Goal: Information Seeking & Learning: Learn about a topic

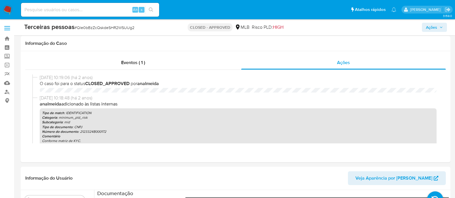
select select "10"
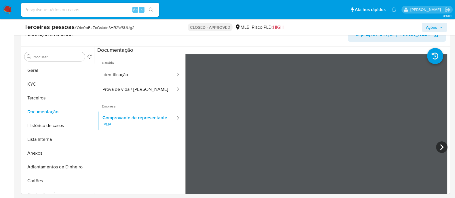
scroll to position [50, 0]
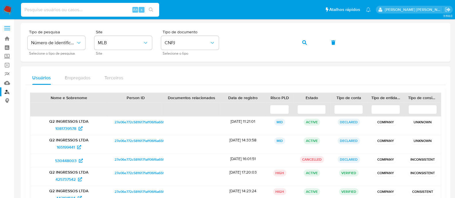
click at [97, 7] on input at bounding box center [90, 9] width 138 height 7
paste input "1341095507"
type input "1341095507"
click at [150, 9] on icon "search-icon" at bounding box center [151, 9] width 5 height 5
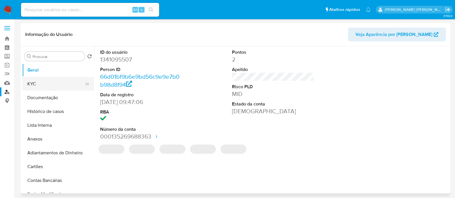
select select "10"
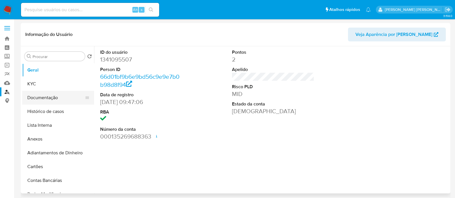
click at [43, 102] on button "Documentação" at bounding box center [55, 98] width 67 height 14
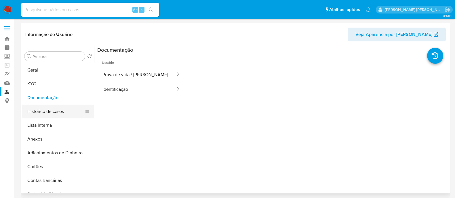
click at [55, 110] on button "Histórico de casos" at bounding box center [55, 112] width 67 height 14
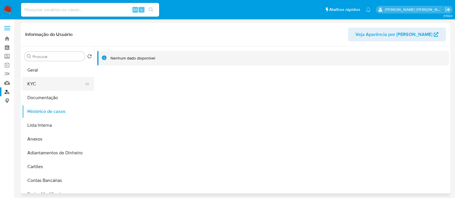
click at [32, 83] on button "KYC" at bounding box center [55, 84] width 67 height 14
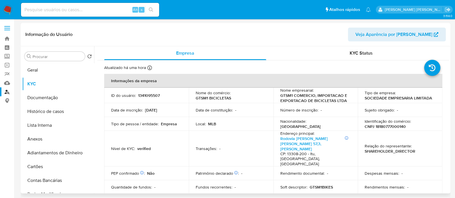
click at [389, 125] on p "CNPJ 18180777000140" at bounding box center [384, 126] width 41 height 5
copy p "18180777000140"
click at [9, 89] on link "Localizador de pessoas" at bounding box center [34, 91] width 68 height 9
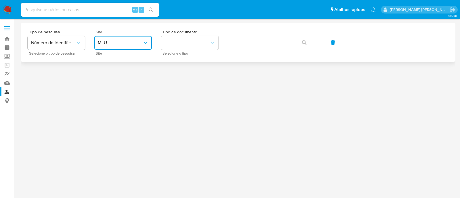
click at [133, 40] on span "MLU" at bounding box center [120, 43] width 45 height 6
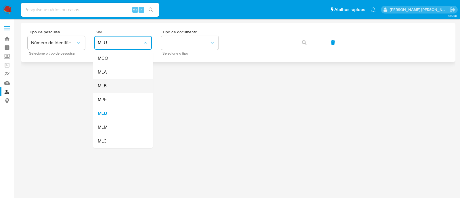
click at [132, 85] on div "MLB" at bounding box center [121, 86] width 47 height 14
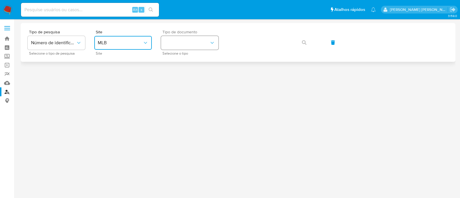
click at [205, 41] on button "identificationType" at bounding box center [190, 43] width 58 height 14
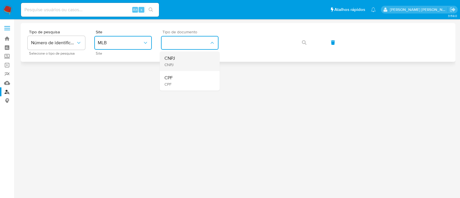
click at [196, 68] on div "CNPJ CNPJ" at bounding box center [188, 61] width 47 height 20
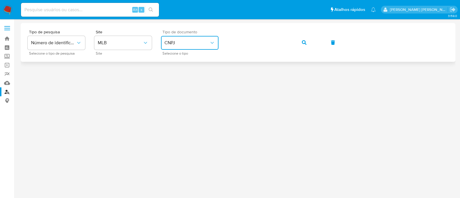
click at [308, 41] on button "button" at bounding box center [304, 43] width 20 height 14
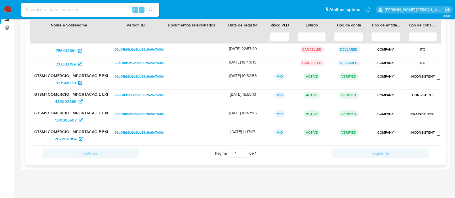
scroll to position [37, 0]
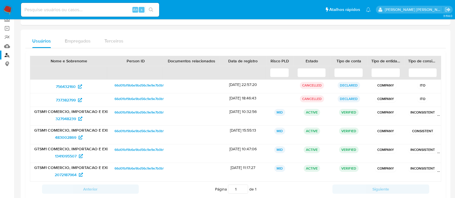
click at [106, 8] on input at bounding box center [90, 9] width 138 height 7
paste input "1988415431"
type input "1988415431"
click at [153, 8] on icon "search-icon" at bounding box center [151, 9] width 5 height 5
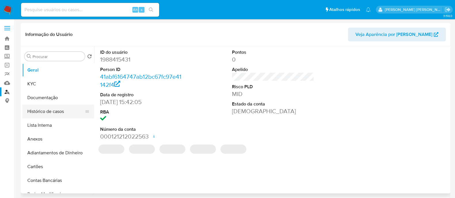
select select "10"
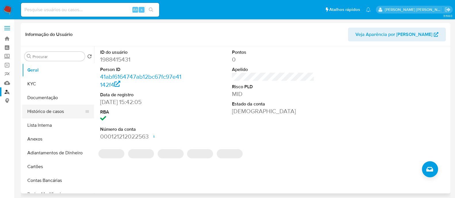
click at [51, 106] on button "Histórico de casos" at bounding box center [55, 112] width 67 height 14
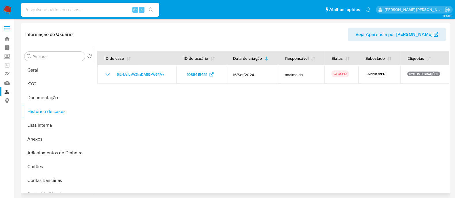
click at [313, 120] on div at bounding box center [271, 119] width 355 height 147
click at [41, 70] on button "Geral" at bounding box center [55, 70] width 67 height 14
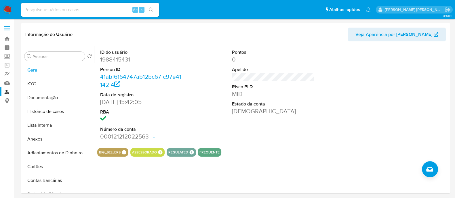
click at [105, 10] on input at bounding box center [90, 9] width 138 height 7
paste input "84108754"
type input "84108754"
click at [149, 11] on icon "search-icon" at bounding box center [151, 9] width 5 height 5
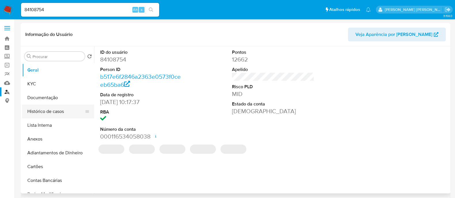
select select "10"
click at [50, 108] on button "Histórico de casos" at bounding box center [55, 112] width 67 height 14
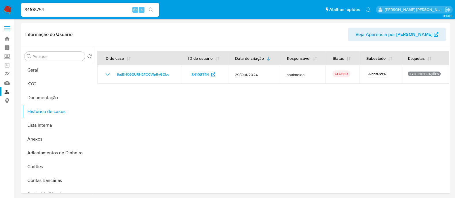
click at [97, 8] on input "84108754" at bounding box center [90, 9] width 138 height 7
paste input "1984964786"
type input "1984964786"
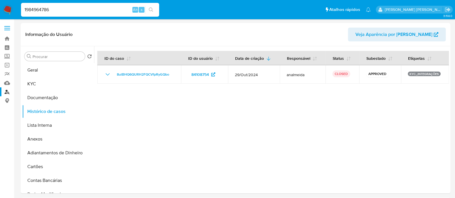
click at [152, 6] on button "search-icon" at bounding box center [151, 10] width 12 height 8
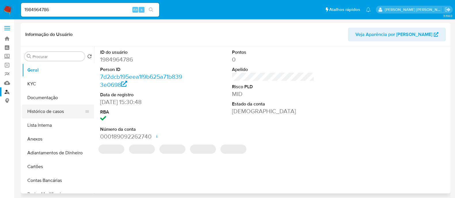
select select "10"
click at [60, 105] on button "Histórico de casos" at bounding box center [55, 112] width 67 height 14
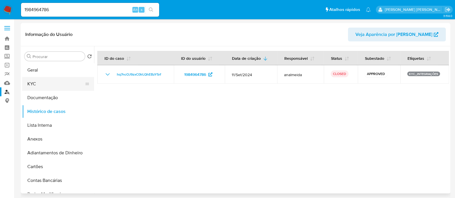
click at [61, 82] on button "KYC" at bounding box center [55, 84] width 67 height 14
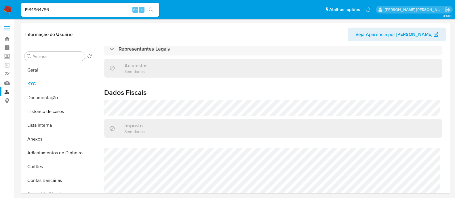
click at [5, 92] on link "Localizador de pessoas" at bounding box center [34, 91] width 68 height 9
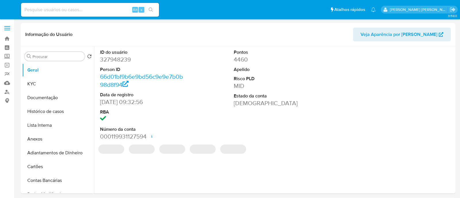
select select "10"
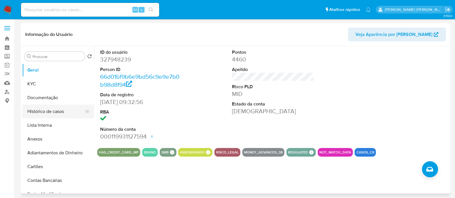
click at [60, 108] on button "Histórico de casos" at bounding box center [55, 112] width 67 height 14
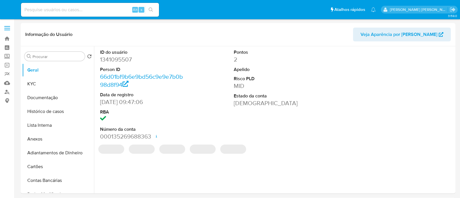
select select "10"
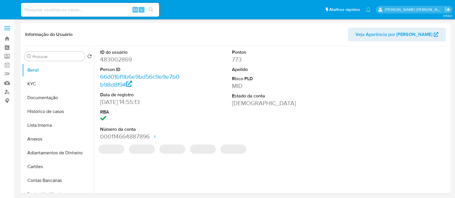
select select "10"
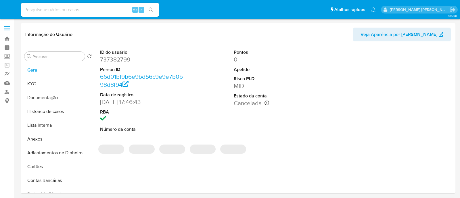
select select "10"
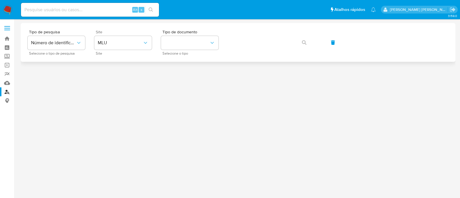
click at [116, 52] on span "Site" at bounding box center [125, 53] width 58 height 3
click at [125, 45] on span "MLU" at bounding box center [120, 43] width 45 height 6
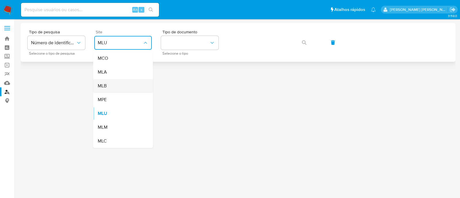
click at [119, 83] on div "MLB" at bounding box center [121, 86] width 47 height 14
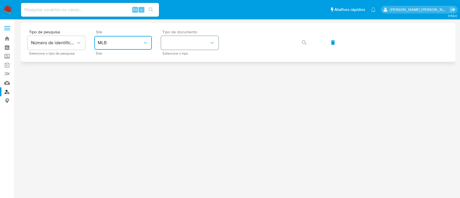
click at [188, 44] on button "identificationType" at bounding box center [190, 43] width 58 height 14
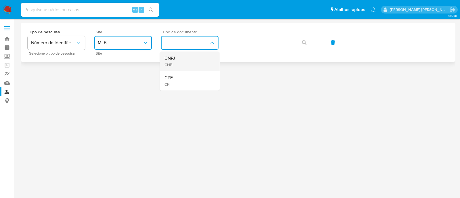
click at [181, 68] on div "CNPJ CNPJ" at bounding box center [188, 61] width 47 height 20
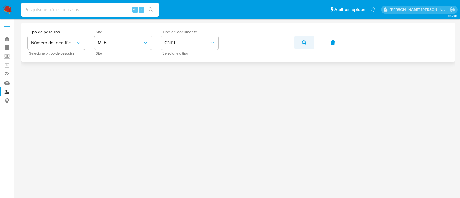
click at [306, 39] on button "button" at bounding box center [304, 43] width 20 height 14
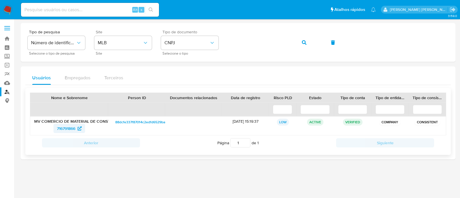
click at [63, 127] on span "716791866" at bounding box center [66, 128] width 18 height 9
click at [107, 10] on input at bounding box center [90, 9] width 138 height 7
paste input "2108204588"
type input "2108204588"
click at [155, 11] on button "search-icon" at bounding box center [151, 10] width 12 height 8
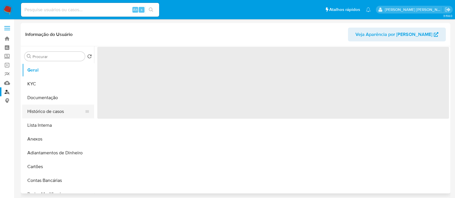
click at [47, 113] on button "Histórico de casos" at bounding box center [55, 112] width 67 height 14
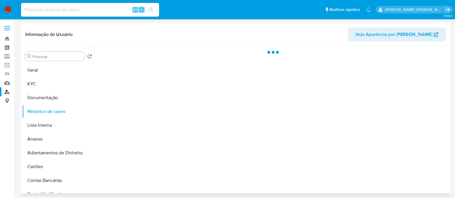
select select "10"
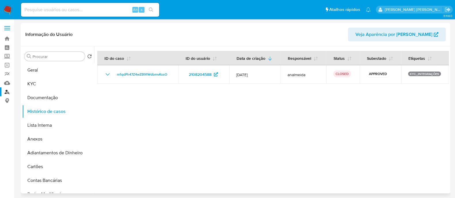
click at [224, 127] on div at bounding box center [271, 119] width 355 height 147
click at [0, 91] on link "Localizador de pessoas" at bounding box center [34, 91] width 68 height 9
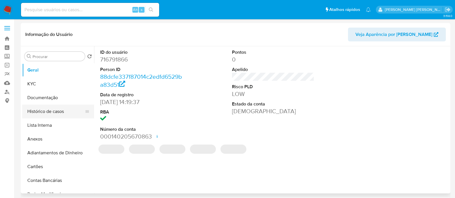
click at [47, 116] on button "Histórico de casos" at bounding box center [55, 112] width 67 height 14
select select "10"
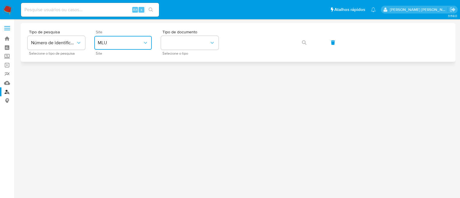
click at [106, 41] on span "MLU" at bounding box center [120, 43] width 45 height 6
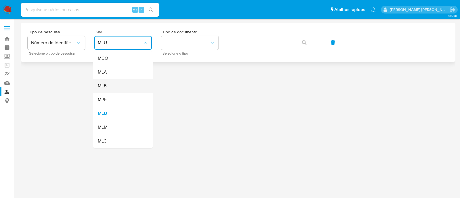
click at [111, 84] on div "MLB" at bounding box center [121, 86] width 47 height 14
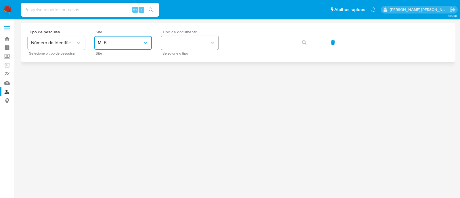
click at [169, 43] on button "identificationType" at bounding box center [190, 43] width 58 height 14
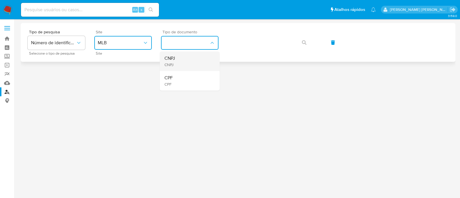
click at [179, 62] on div "CNPJ CNPJ" at bounding box center [188, 61] width 47 height 20
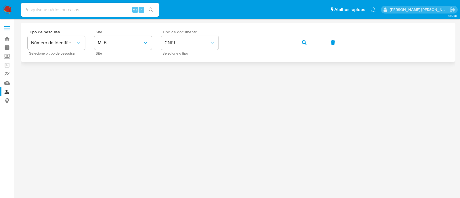
click at [292, 44] on div "Tipo de pesquisa Número de identificação Selecione o tipo de pesquisa Site MLB …" at bounding box center [238, 42] width 421 height 25
click at [314, 44] on div "Tipo de pesquisa Número de identificação Selecione o tipo de pesquisa Site MLB …" at bounding box center [238, 42] width 421 height 25
click at [309, 45] on button "button" at bounding box center [304, 43] width 20 height 14
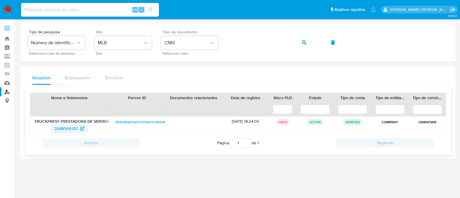
click at [79, 128] on span "2248300327" at bounding box center [70, 128] width 30 height 9
click at [106, 3] on div "Alt s" at bounding box center [90, 10] width 138 height 14
click at [106, 9] on input at bounding box center [90, 9] width 138 height 7
paste input "2251358396"
type input "2251358396"
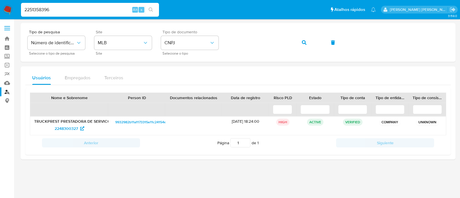
click at [152, 12] on button "search-icon" at bounding box center [151, 10] width 12 height 8
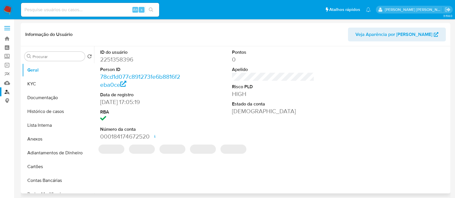
select select "10"
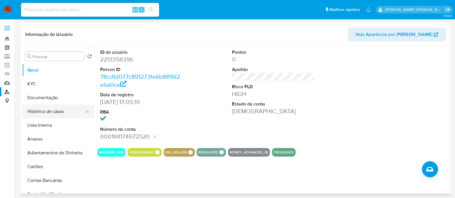
click at [53, 108] on button "Histórico de casos" at bounding box center [55, 112] width 67 height 14
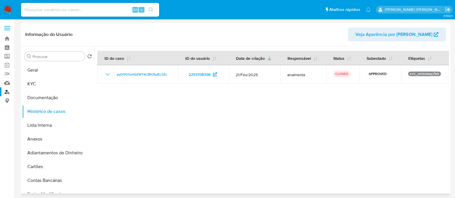
click at [327, 104] on div at bounding box center [271, 119] width 355 height 147
click at [63, 7] on input at bounding box center [90, 9] width 138 height 7
paste input "2264642918"
type input "2264642918"
click at [154, 8] on button "search-icon" at bounding box center [151, 10] width 12 height 8
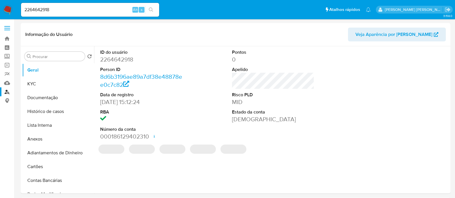
select select "10"
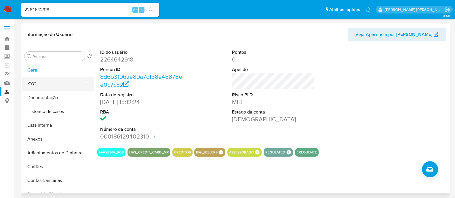
click at [55, 82] on button "KYC" at bounding box center [55, 84] width 67 height 14
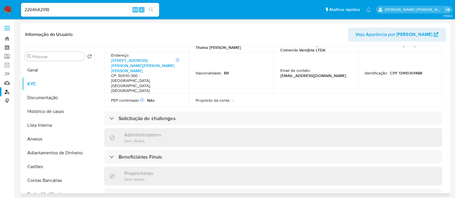
scroll to position [287, 0]
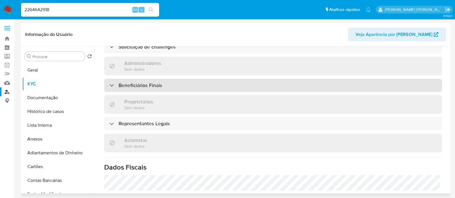
click at [158, 82] on h3 "Beneficiários Finais" at bounding box center [139, 85] width 43 height 6
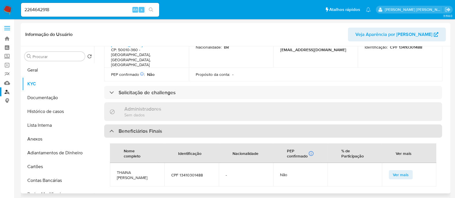
scroll to position [216, 0]
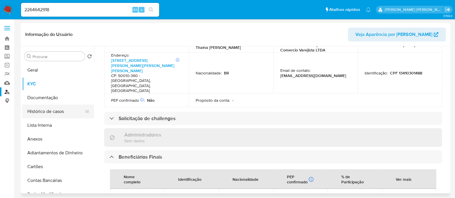
click at [59, 111] on button "Histórico de casos" at bounding box center [55, 112] width 67 height 14
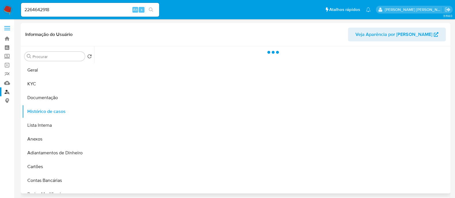
scroll to position [0, 0]
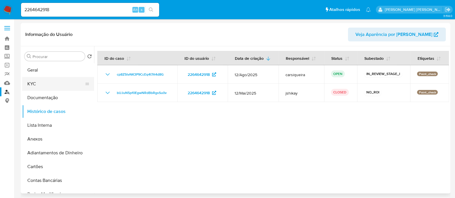
click at [58, 79] on button "KYC" at bounding box center [55, 84] width 67 height 14
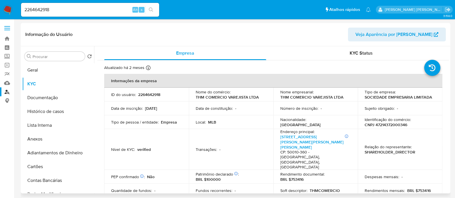
click at [386, 122] on p "CNPJ 47214372000346" at bounding box center [385, 124] width 43 height 5
copy p "47214372000346"
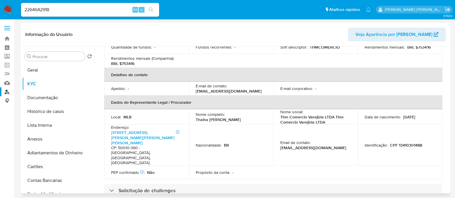
scroll to position [251, 0]
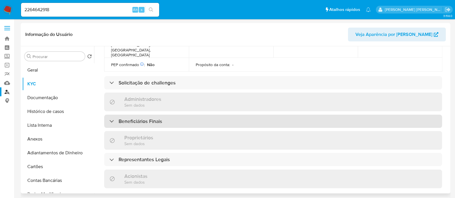
click at [139, 118] on h3 "Beneficiários Finais" at bounding box center [139, 121] width 43 height 6
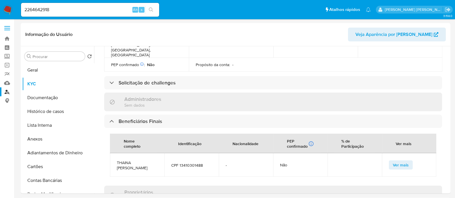
click at [7, 88] on link "Localizador de pessoas" at bounding box center [34, 91] width 68 height 9
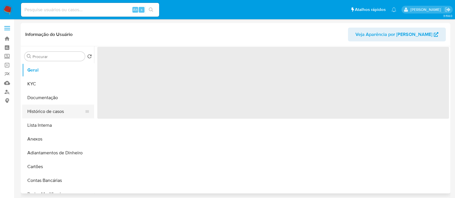
click at [41, 111] on button "Histórico de casos" at bounding box center [55, 112] width 67 height 14
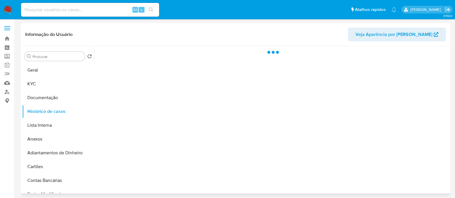
select select "10"
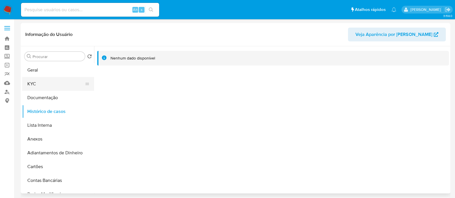
click at [47, 77] on button "KYC" at bounding box center [55, 84] width 67 height 14
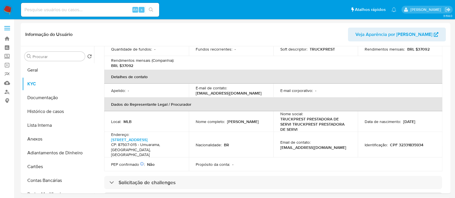
scroll to position [118, 0]
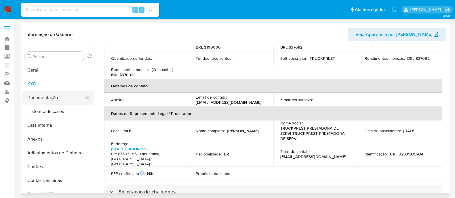
click at [54, 96] on button "Documentação" at bounding box center [55, 98] width 67 height 14
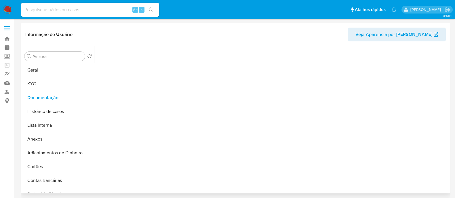
scroll to position [0, 0]
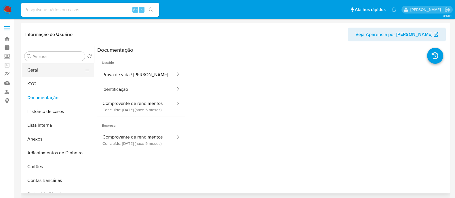
click at [63, 74] on button "Geral" at bounding box center [55, 70] width 67 height 14
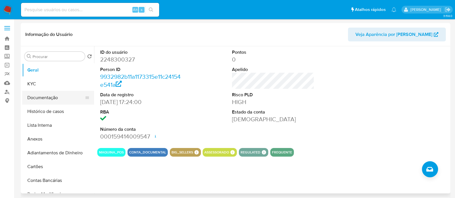
click at [45, 99] on button "Documentação" at bounding box center [55, 98] width 67 height 14
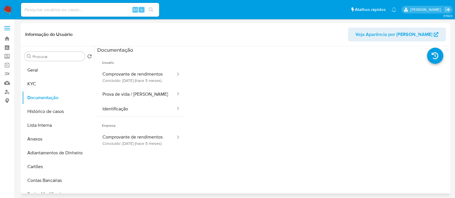
scroll to position [36, 0]
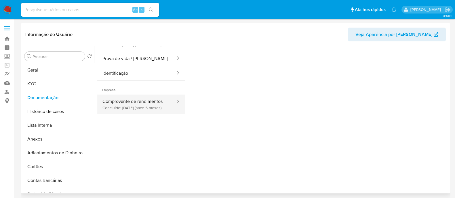
click at [155, 109] on button "Comprovante de rendimentos Concluído: [DATE] (hace 5 meses)" at bounding box center [136, 105] width 79 height 20
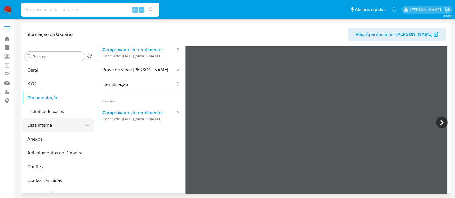
scroll to position [0, 0]
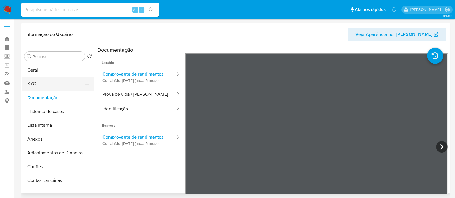
click at [50, 85] on button "KYC" at bounding box center [55, 84] width 67 height 14
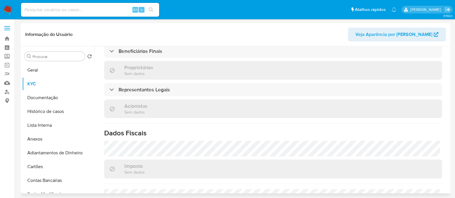
scroll to position [298, 0]
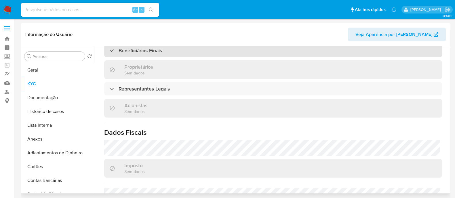
click at [197, 49] on div "Beneficiários Finais" at bounding box center [273, 50] width 338 height 13
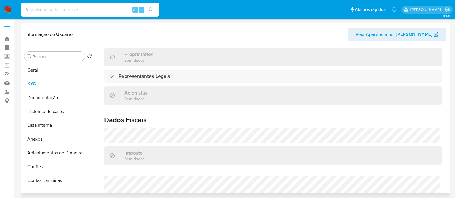
scroll to position [370, 0]
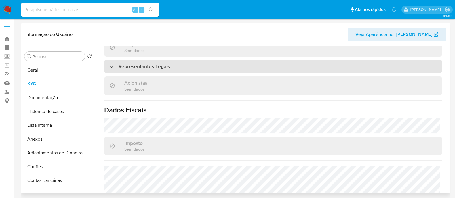
click at [204, 69] on div "Representantes Legais" at bounding box center [273, 66] width 338 height 13
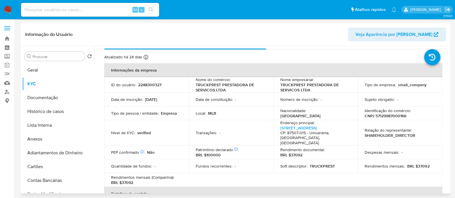
scroll to position [0, 0]
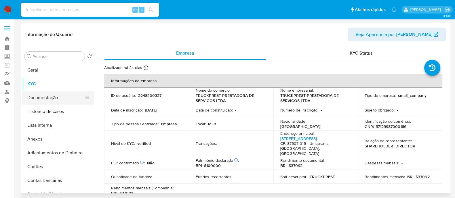
click at [57, 94] on button "Documentação" at bounding box center [55, 98] width 67 height 14
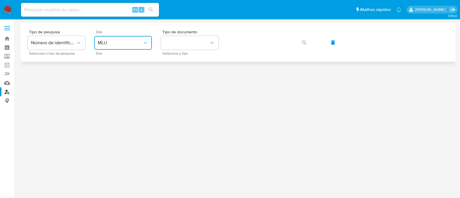
click at [127, 42] on span "MLU" at bounding box center [120, 43] width 45 height 6
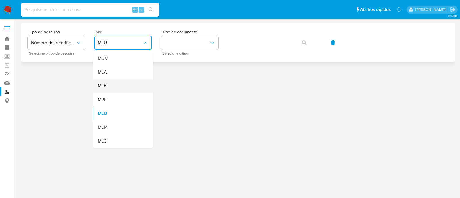
click at [135, 85] on div "MLB" at bounding box center [121, 86] width 47 height 14
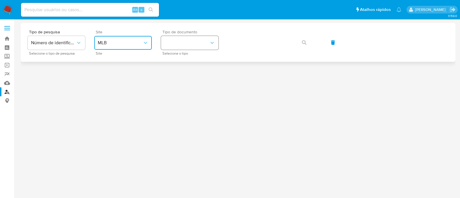
click at [183, 47] on button "identificationType" at bounding box center [190, 43] width 58 height 14
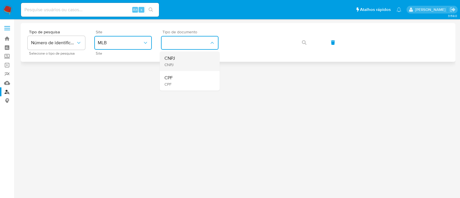
click at [183, 60] on div "CNPJ CNPJ" at bounding box center [188, 61] width 47 height 20
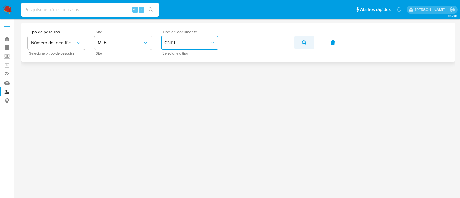
click at [307, 44] on button "button" at bounding box center [304, 43] width 20 height 14
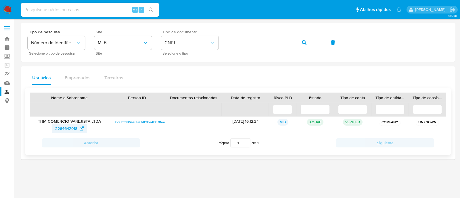
click at [76, 126] on span "2264642918" at bounding box center [66, 128] width 22 height 9
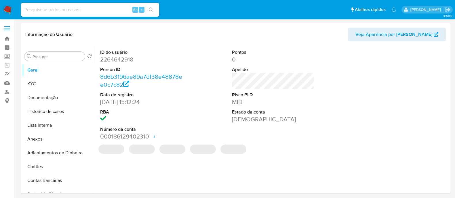
select select "10"
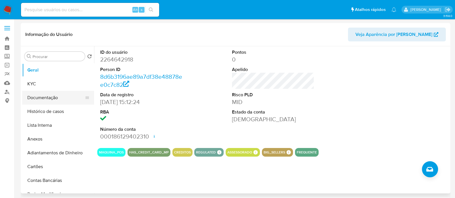
click at [66, 101] on button "Documentação" at bounding box center [55, 98] width 67 height 14
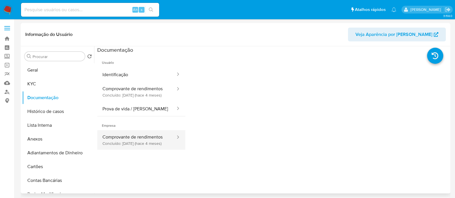
click at [141, 143] on button "Comprovante de rendimentos Concluído: [DATE] (hace 4 meses)" at bounding box center [136, 140] width 79 height 20
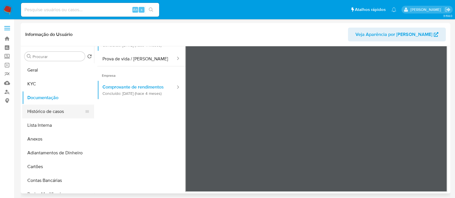
click at [49, 113] on button "Histórico de casos" at bounding box center [55, 112] width 67 height 14
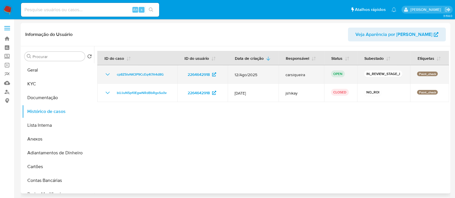
click at [105, 72] on icon "Mostrar/Ocultar" at bounding box center [107, 74] width 7 height 7
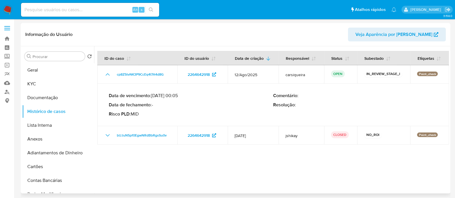
click at [238, 110] on div "Data de vencimento : [DATE] 00:05 Data de fechamento : - Risco PLD : MID" at bounding box center [191, 105] width 164 height 24
click at [380, 97] on p "Comentário :" at bounding box center [355, 96] width 164 height 6
